Goal: Use online tool/utility: Utilize a website feature to perform a specific function

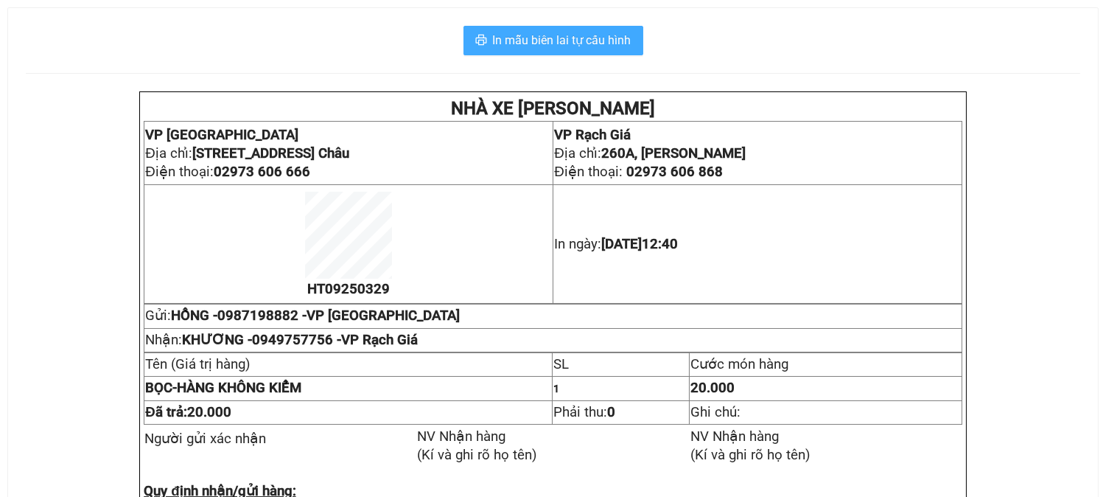
click at [614, 46] on span "In mẫu biên lai tự cấu hình" at bounding box center [562, 40] width 139 height 18
click at [561, 37] on span "In mẫu biên lai tự cấu hình" at bounding box center [562, 40] width 139 height 18
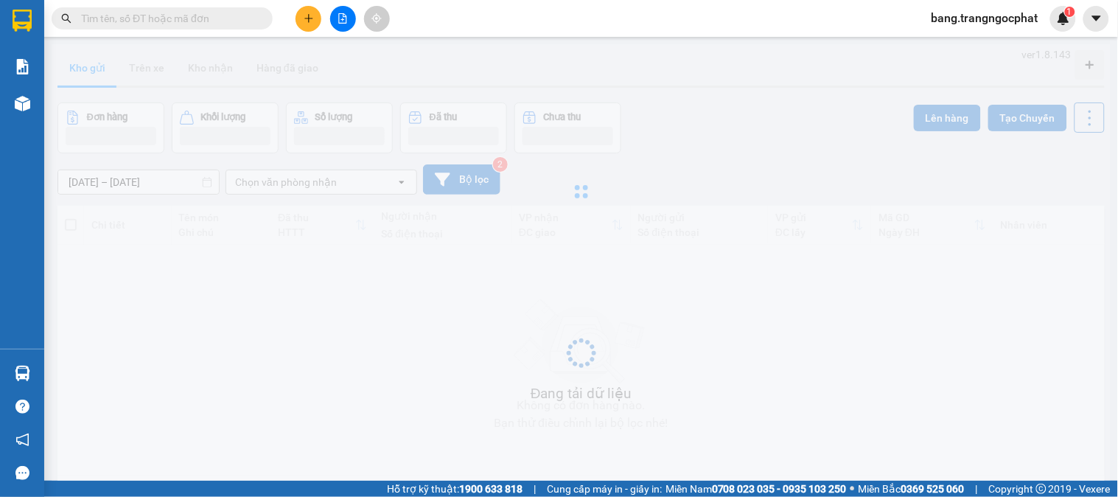
click at [856, 155] on div "11/09/2025 – 13/09/2025 Press the down arrow key to interact with the calendar …" at bounding box center [580, 179] width 1047 height 52
